Goal: Task Accomplishment & Management: Use online tool/utility

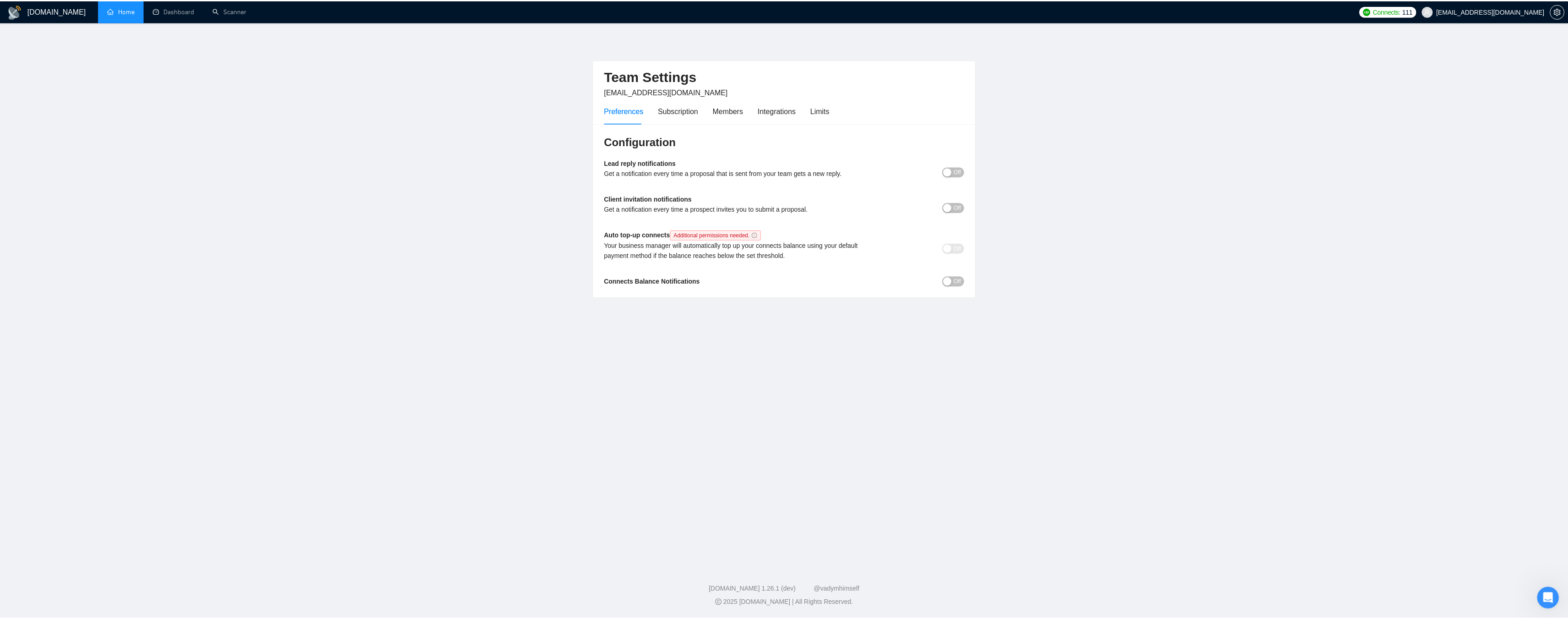
scroll to position [1, 0]
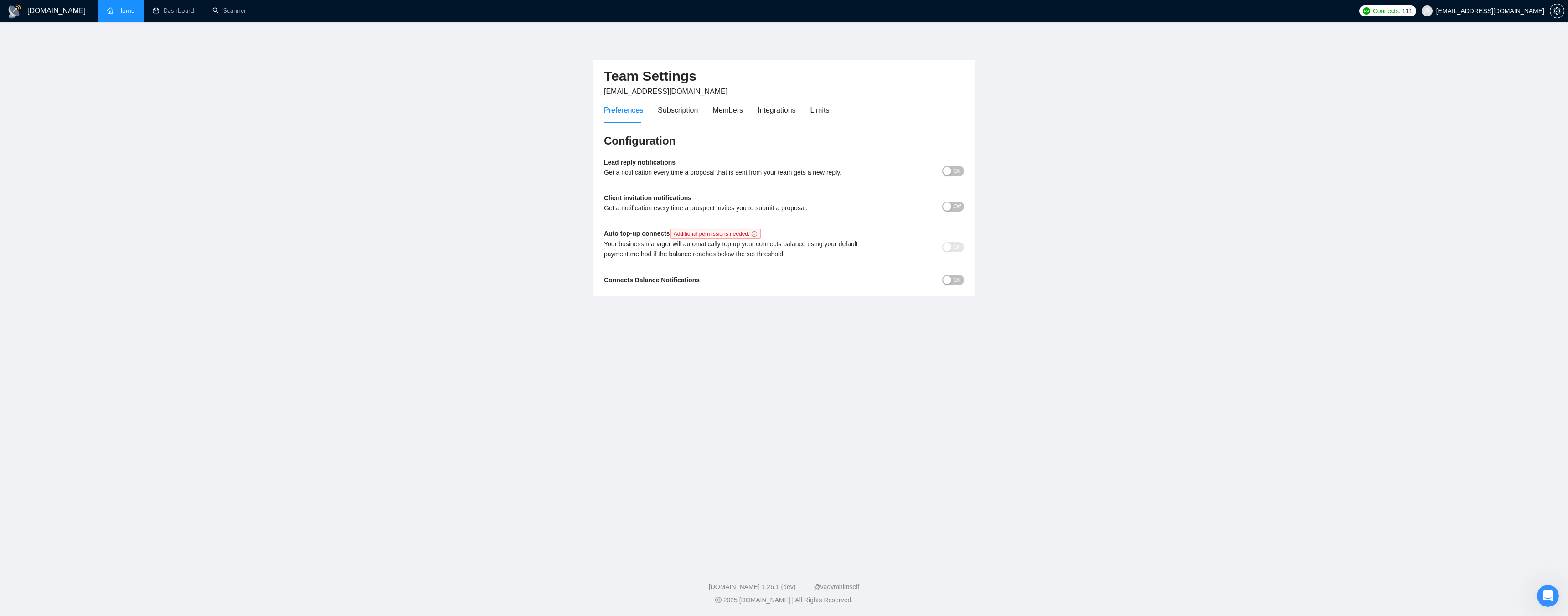
click at [123, 10] on link "Home" at bounding box center [121, 10] width 27 height 8
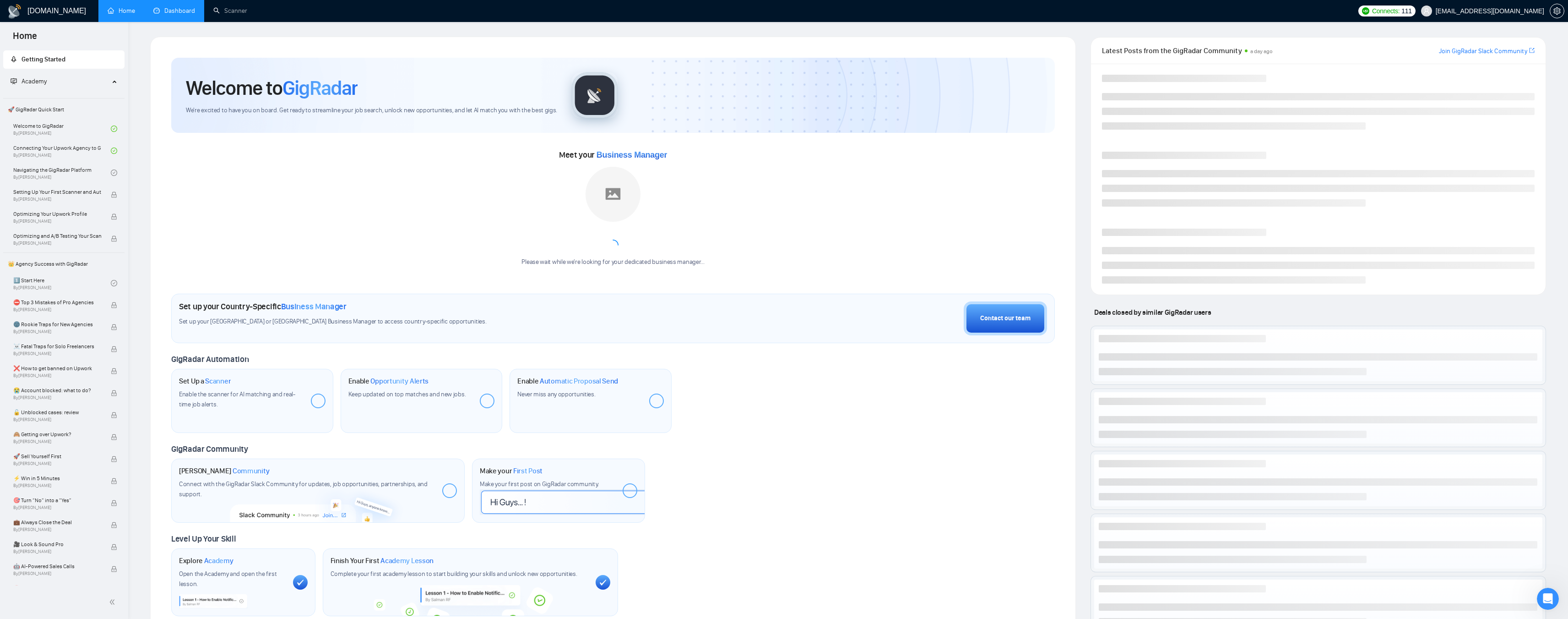
click at [170, 10] on link "Dashboard" at bounding box center [174, 10] width 42 height 8
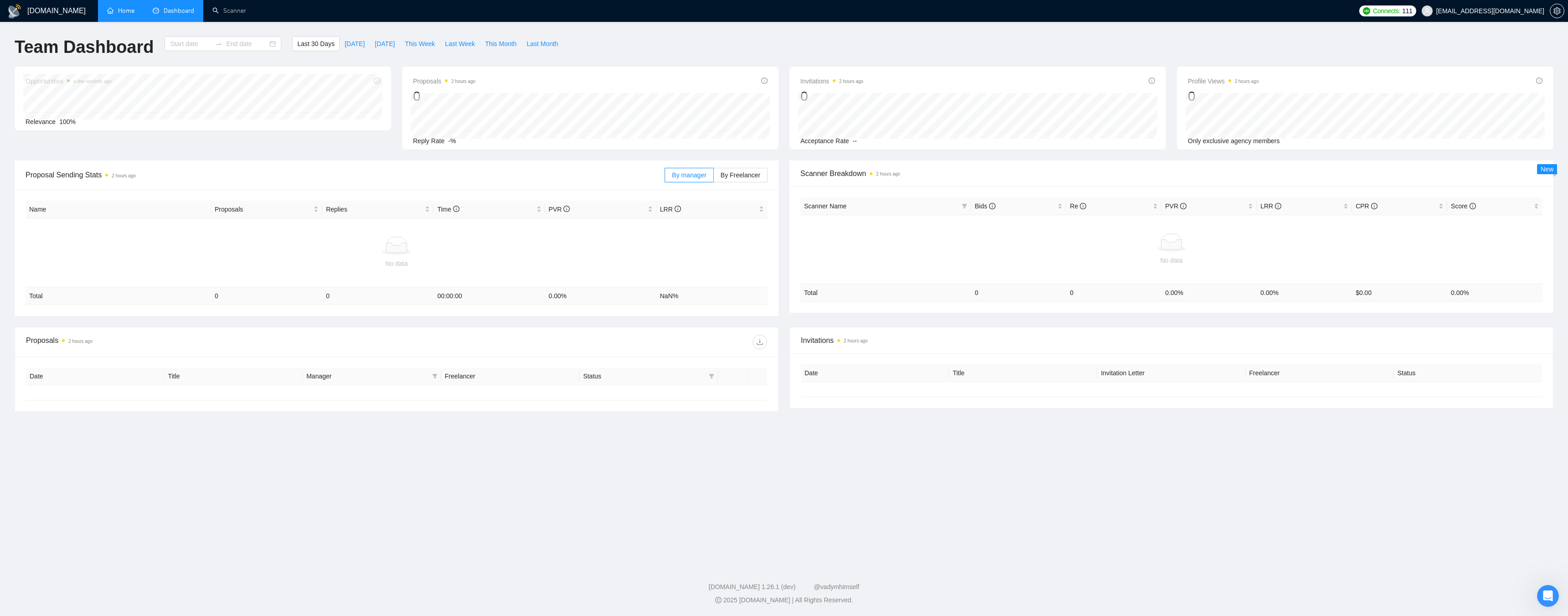
type input "[DATE]"
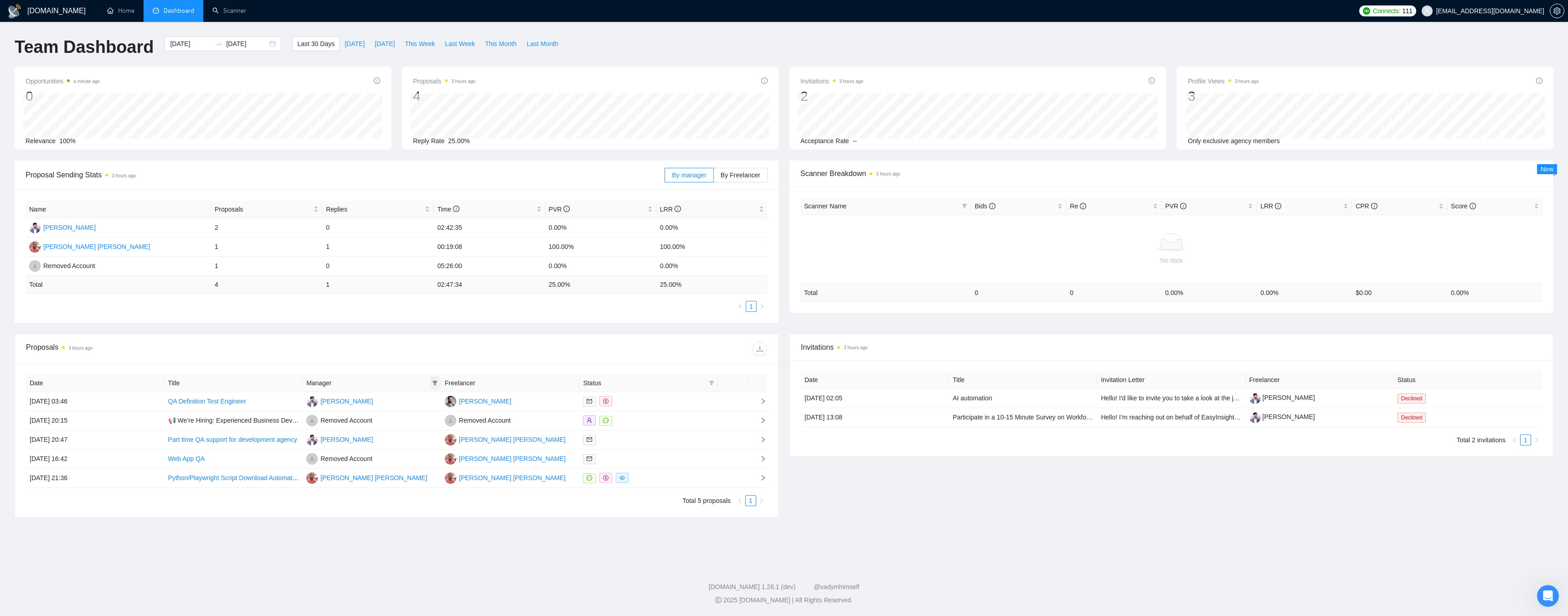
click at [434, 383] on icon "filter" at bounding box center [435, 383] width 5 height 5
click at [335, 401] on input "checkbox" at bounding box center [337, 400] width 7 height 7
click at [351, 537] on main "Team Dashboard [DATE] [DATE] Last 30 Days [DATE] [DATE] This Week Last Week Thi…" at bounding box center [784, 291] width 1539 height 509
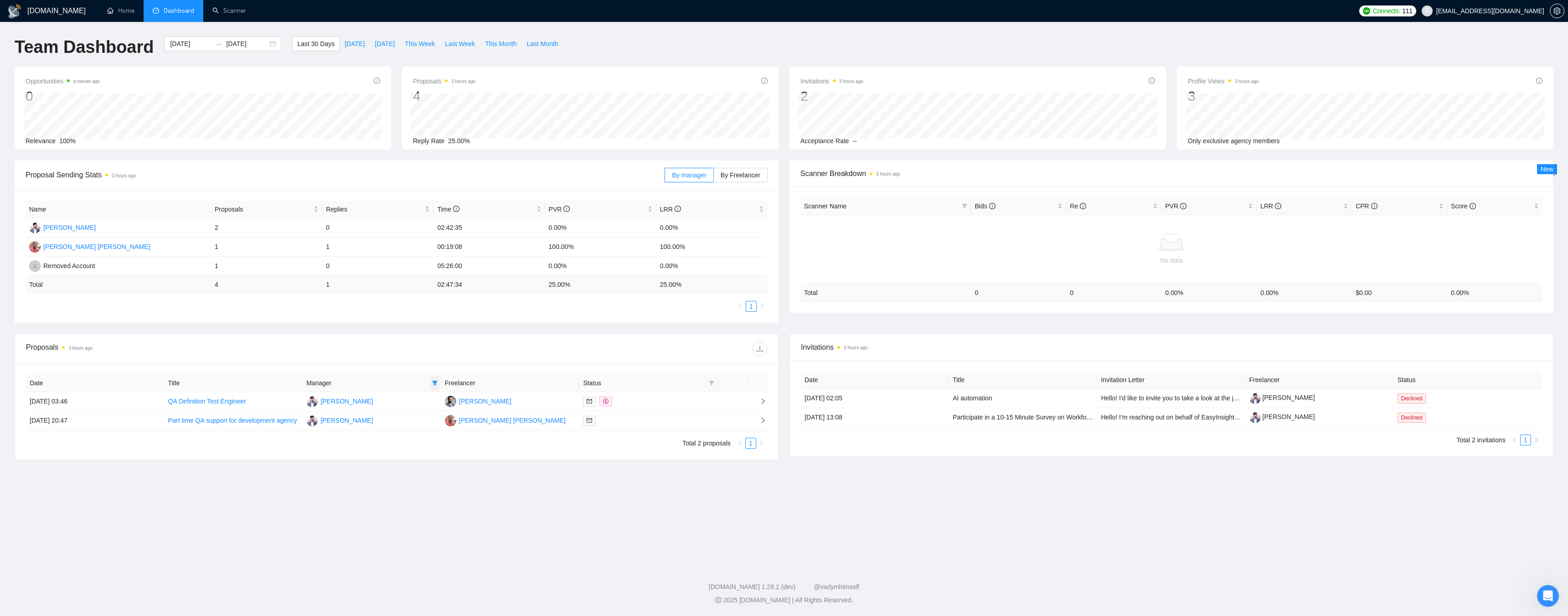
click at [435, 382] on icon "filter" at bounding box center [435, 382] width 5 height 4
click at [337, 402] on input "checkbox" at bounding box center [337, 400] width 7 height 7
checkbox input "false"
click at [345, 473] on main "Team Dashboard [DATE] [DATE] Last 30 Days [DATE] [DATE] This Week Last Week Thi…" at bounding box center [784, 291] width 1539 height 509
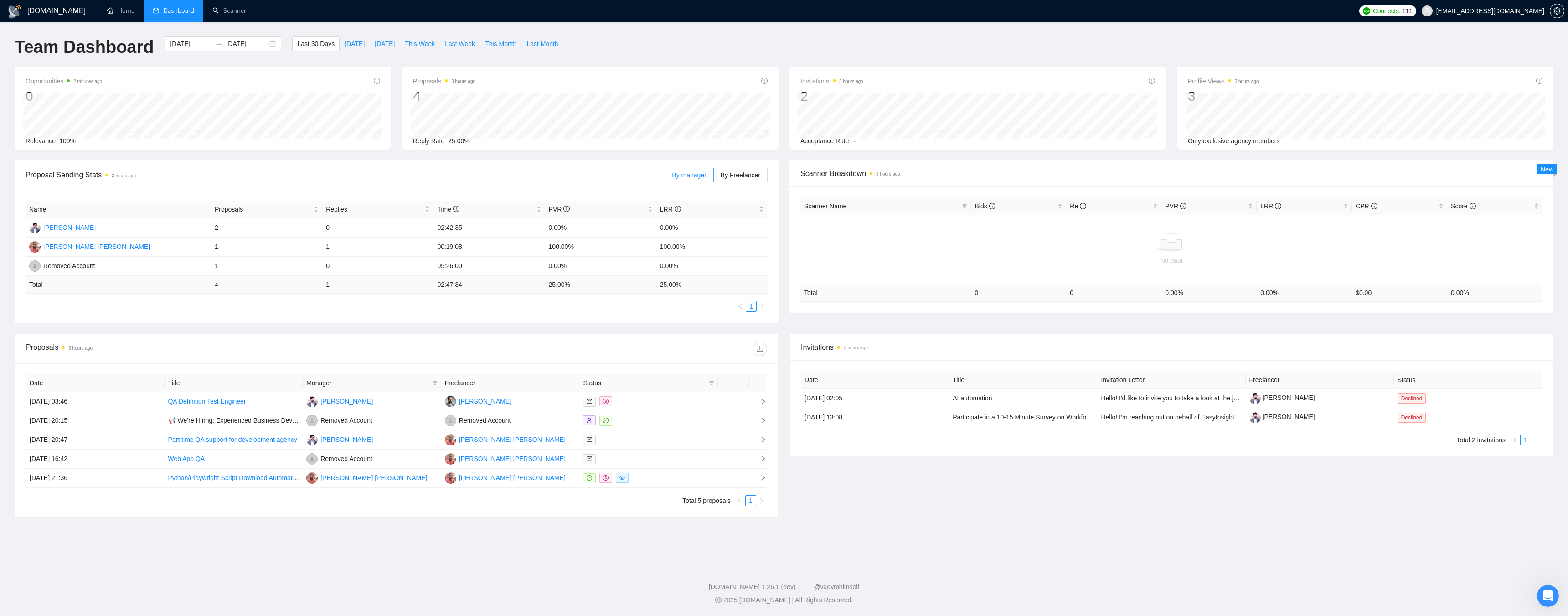
click at [836, 140] on span "Acceptance Rate" at bounding box center [825, 141] width 49 height 7
click at [740, 179] on span "By Freelancer" at bounding box center [740, 175] width 40 height 7
click at [714, 177] on input "By Freelancer" at bounding box center [714, 177] width 0 height 0
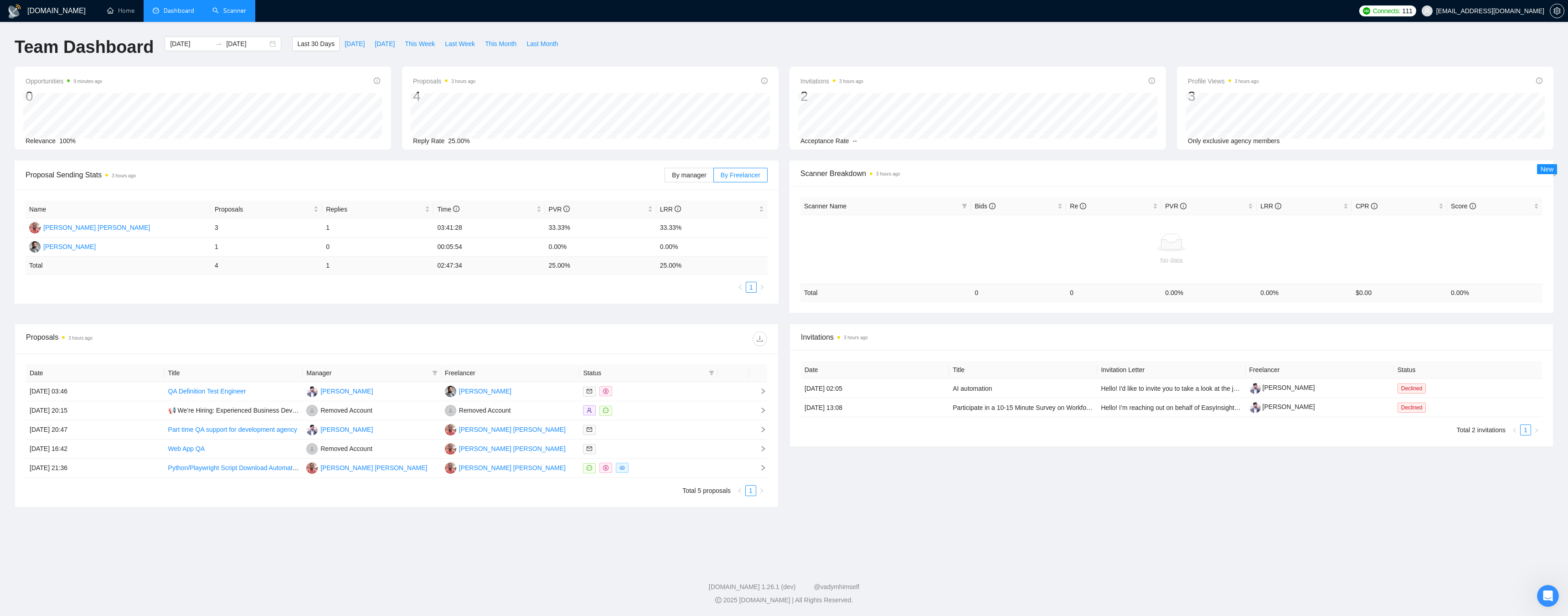
click at [229, 10] on link "Scanner" at bounding box center [229, 10] width 33 height 8
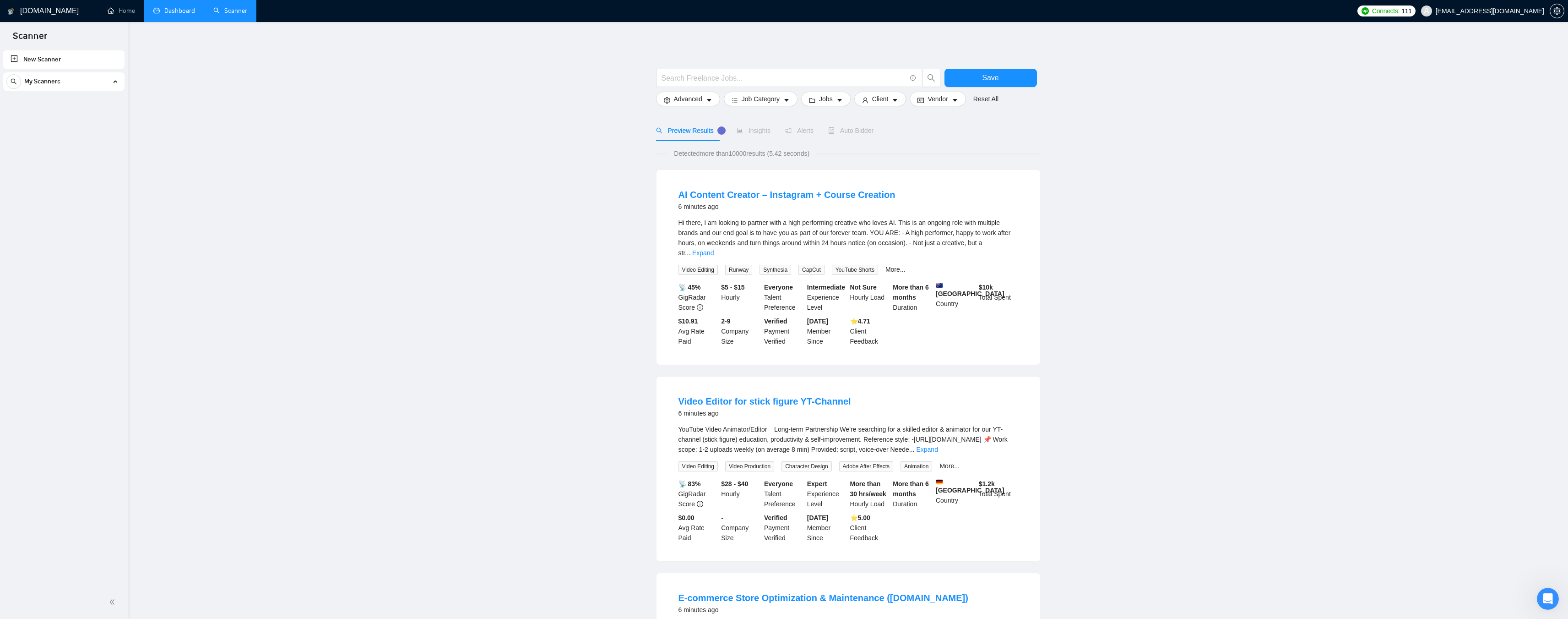
click at [171, 12] on link "Dashboard" at bounding box center [174, 10] width 42 height 8
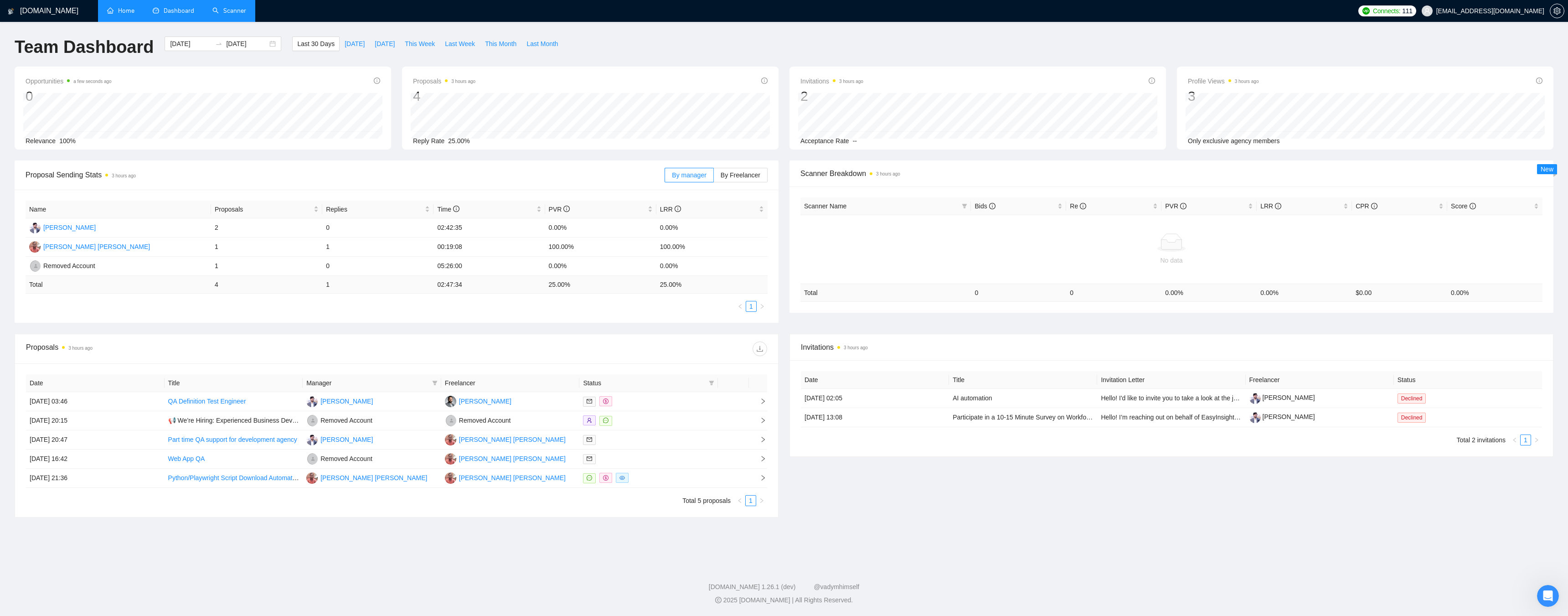
click at [125, 10] on link "Home" at bounding box center [121, 10] width 27 height 8
